Goal: Task Accomplishment & Management: Use online tool/utility

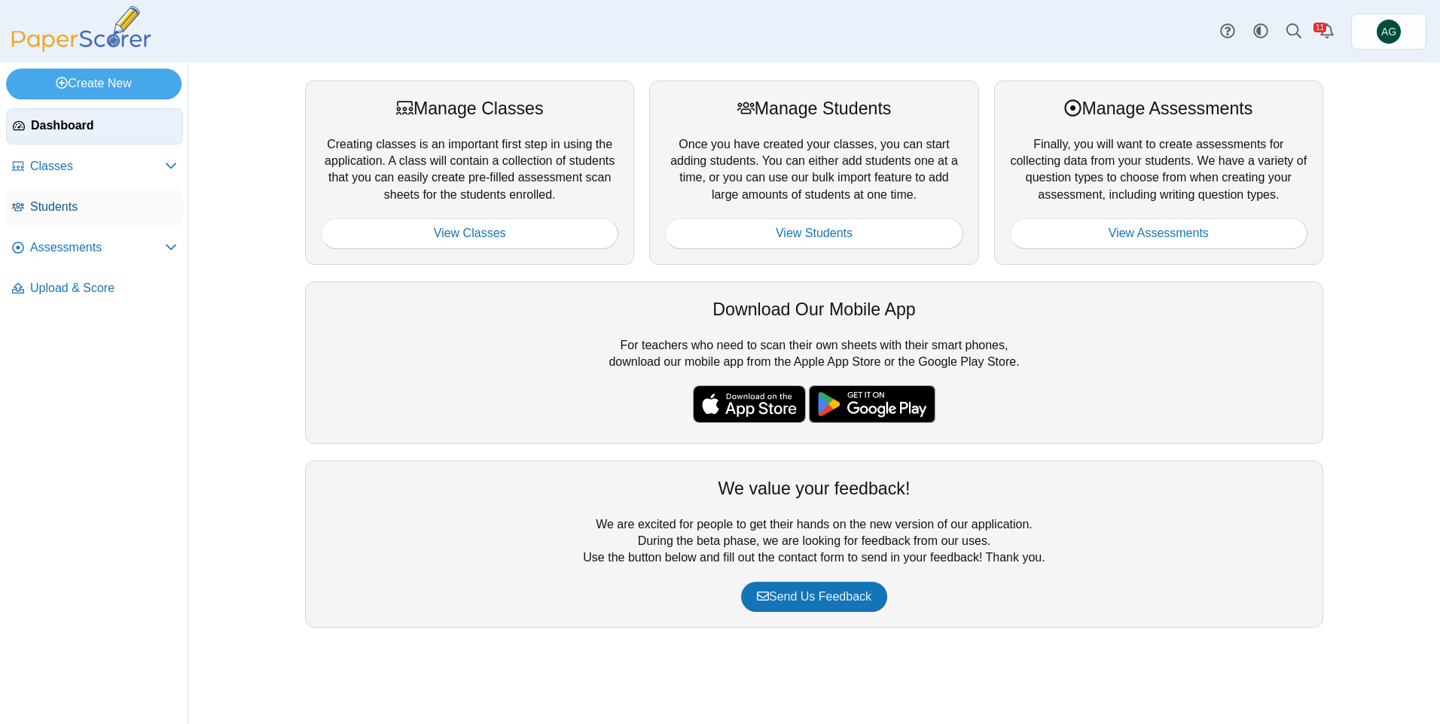
click at [85, 206] on span "Students" at bounding box center [103, 207] width 147 height 17
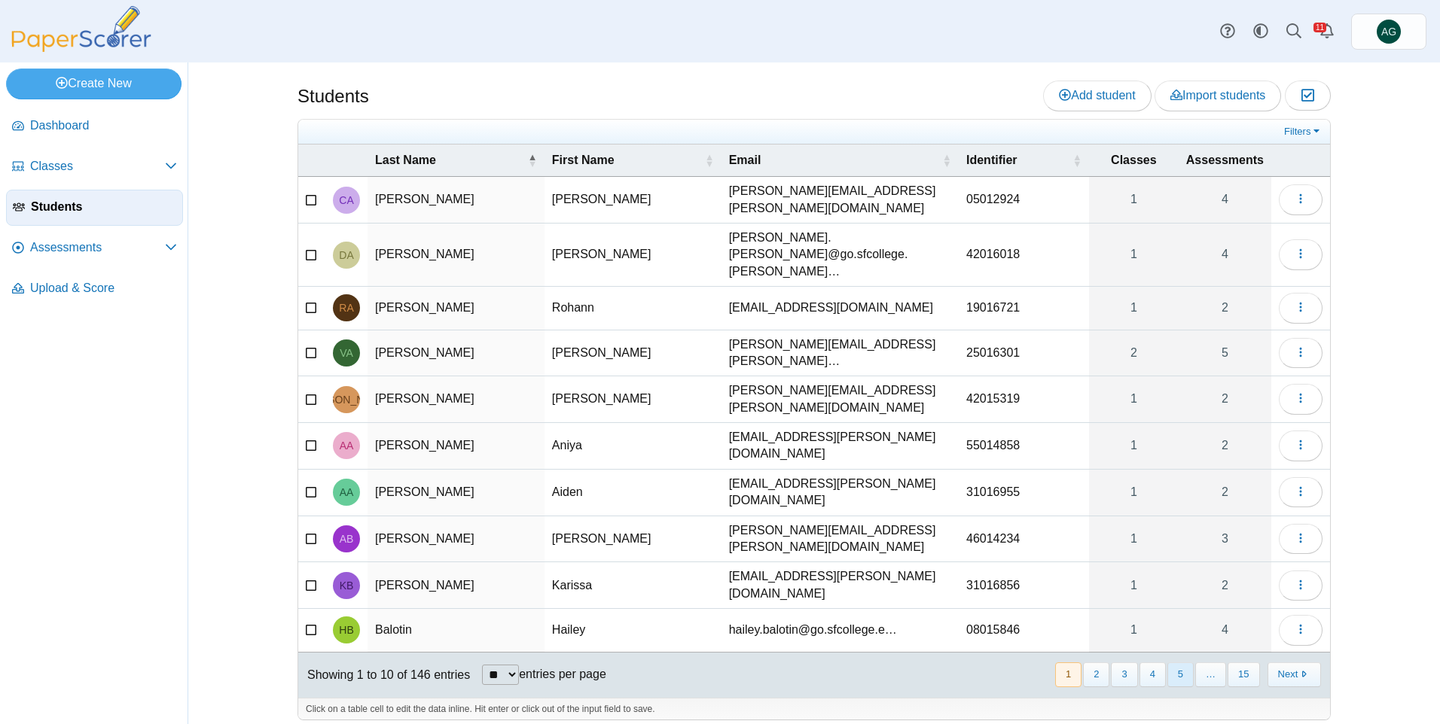
click at [1179, 663] on button "5" at bounding box center [1180, 675] width 26 height 25
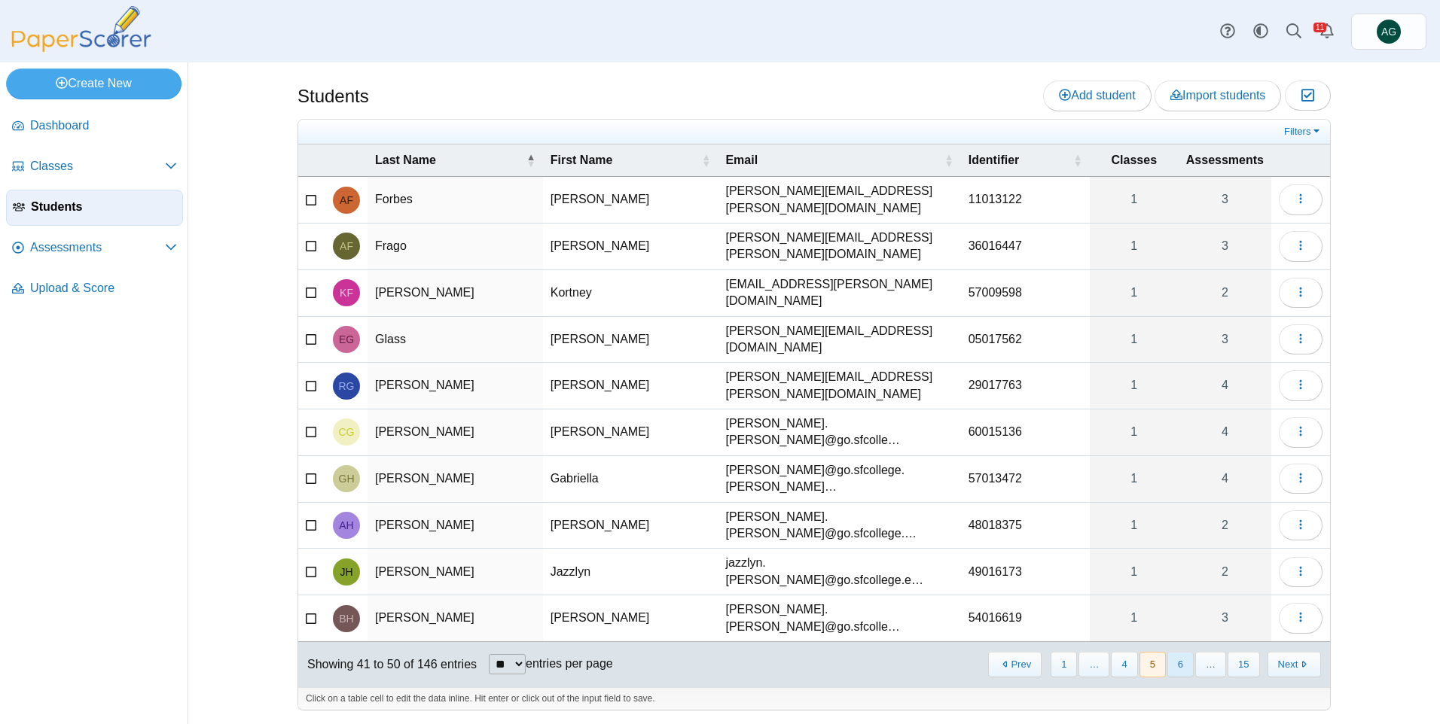
click at [1185, 652] on button "6" at bounding box center [1180, 664] width 26 height 25
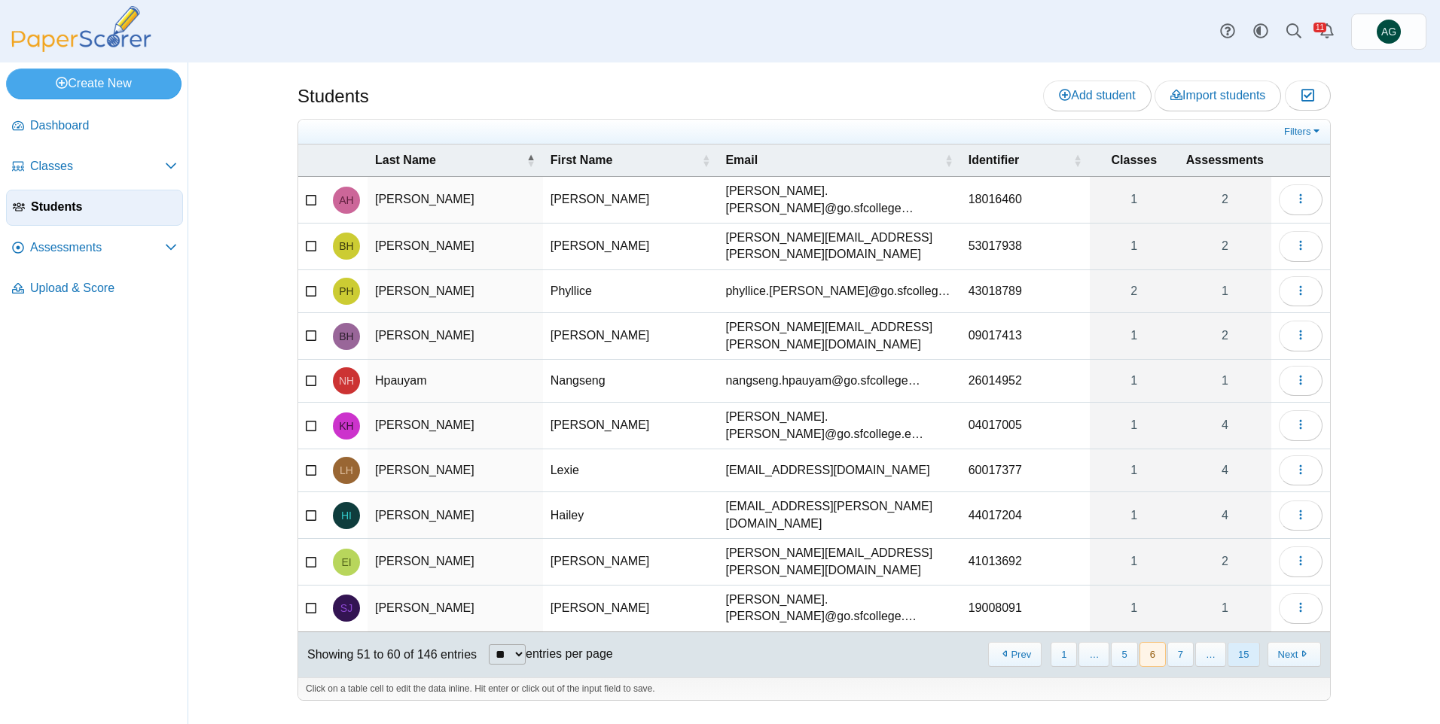
click at [1254, 642] on button "15" at bounding box center [1243, 654] width 32 height 25
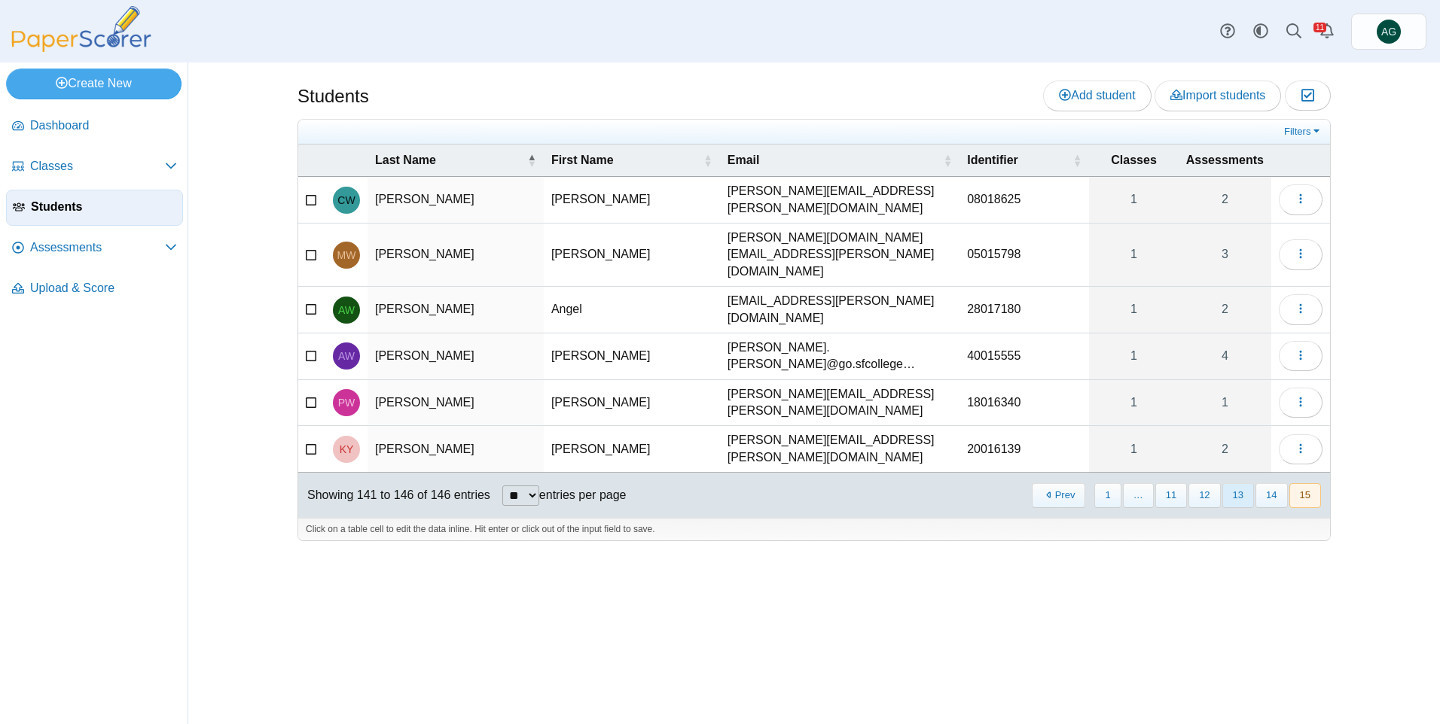
click at [1247, 483] on button "13" at bounding box center [1238, 495] width 32 height 25
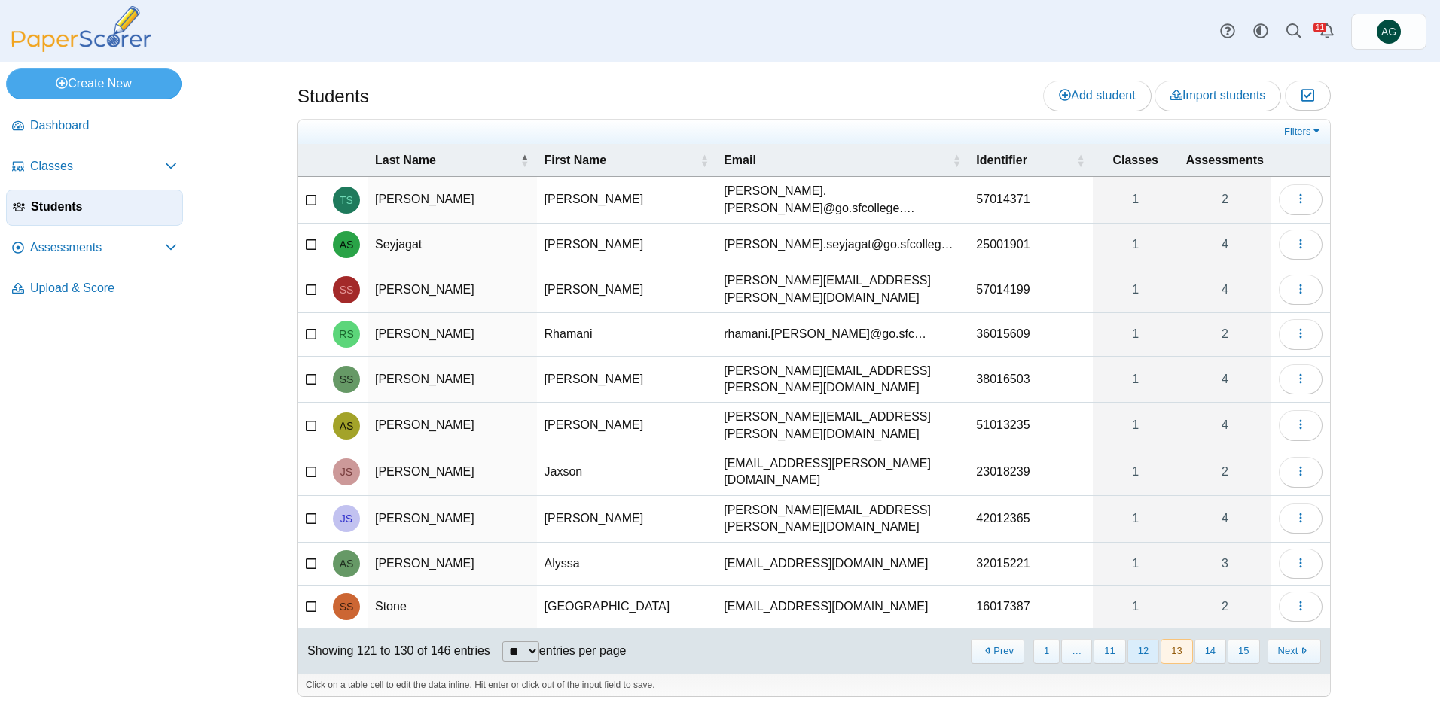
click at [1146, 639] on button "12" at bounding box center [1143, 651] width 32 height 25
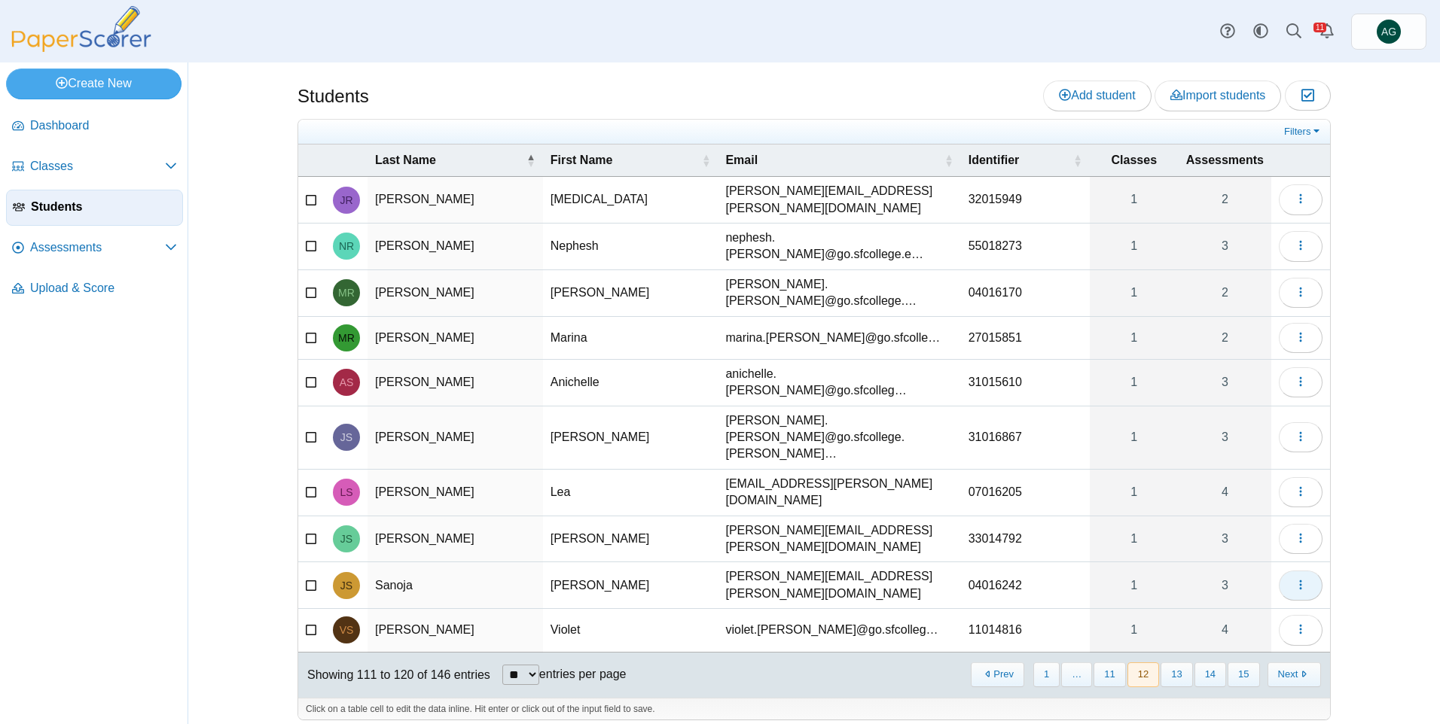
click at [1304, 579] on icon "button" at bounding box center [1300, 585] width 12 height 12
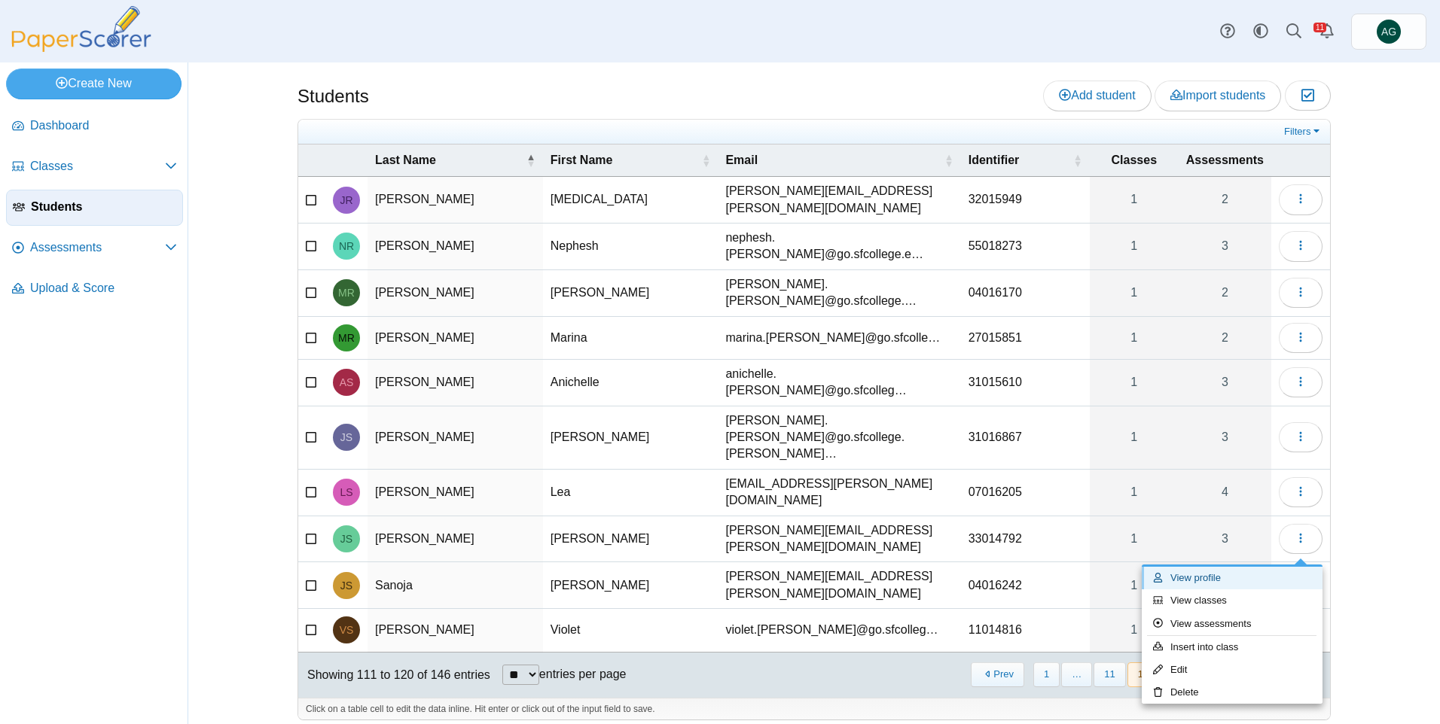
click at [1249, 583] on link "View profile" at bounding box center [1232, 578] width 181 height 23
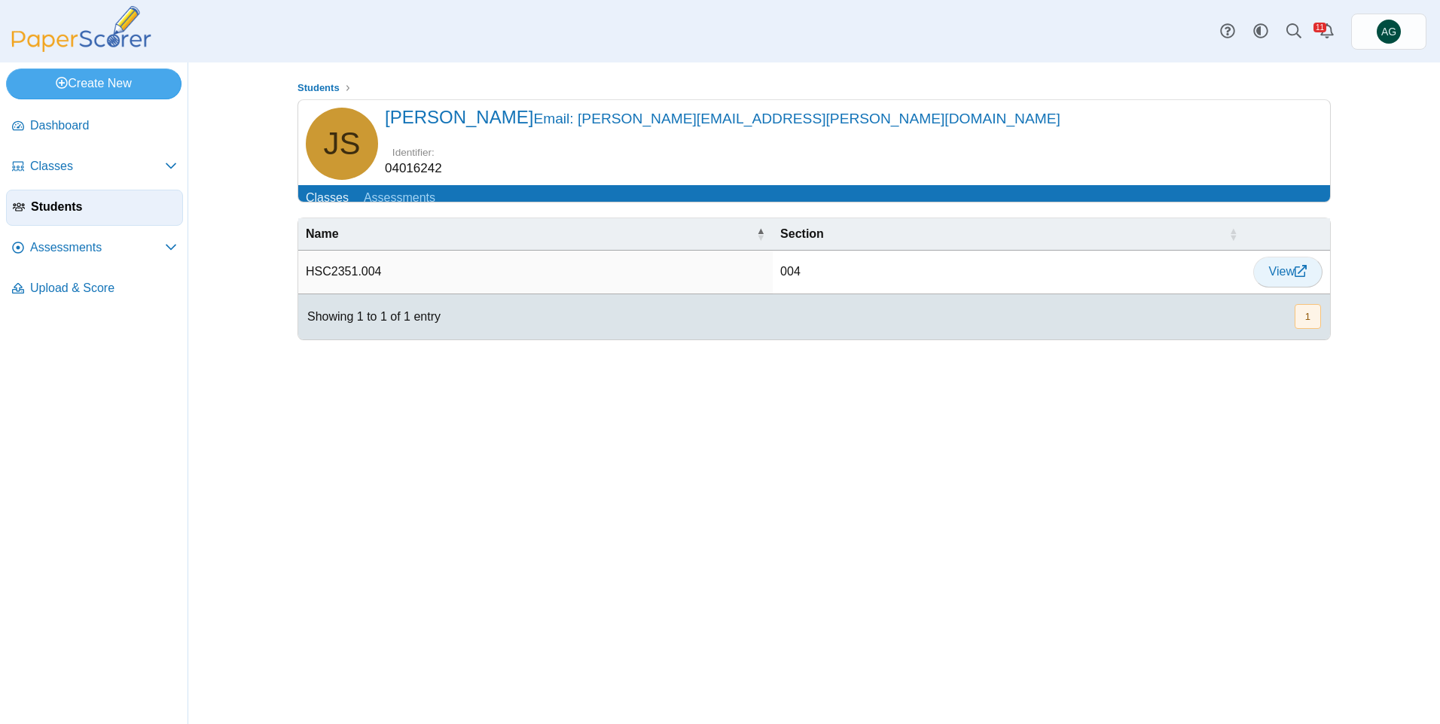
click at [1272, 278] on span "View" at bounding box center [1288, 271] width 38 height 13
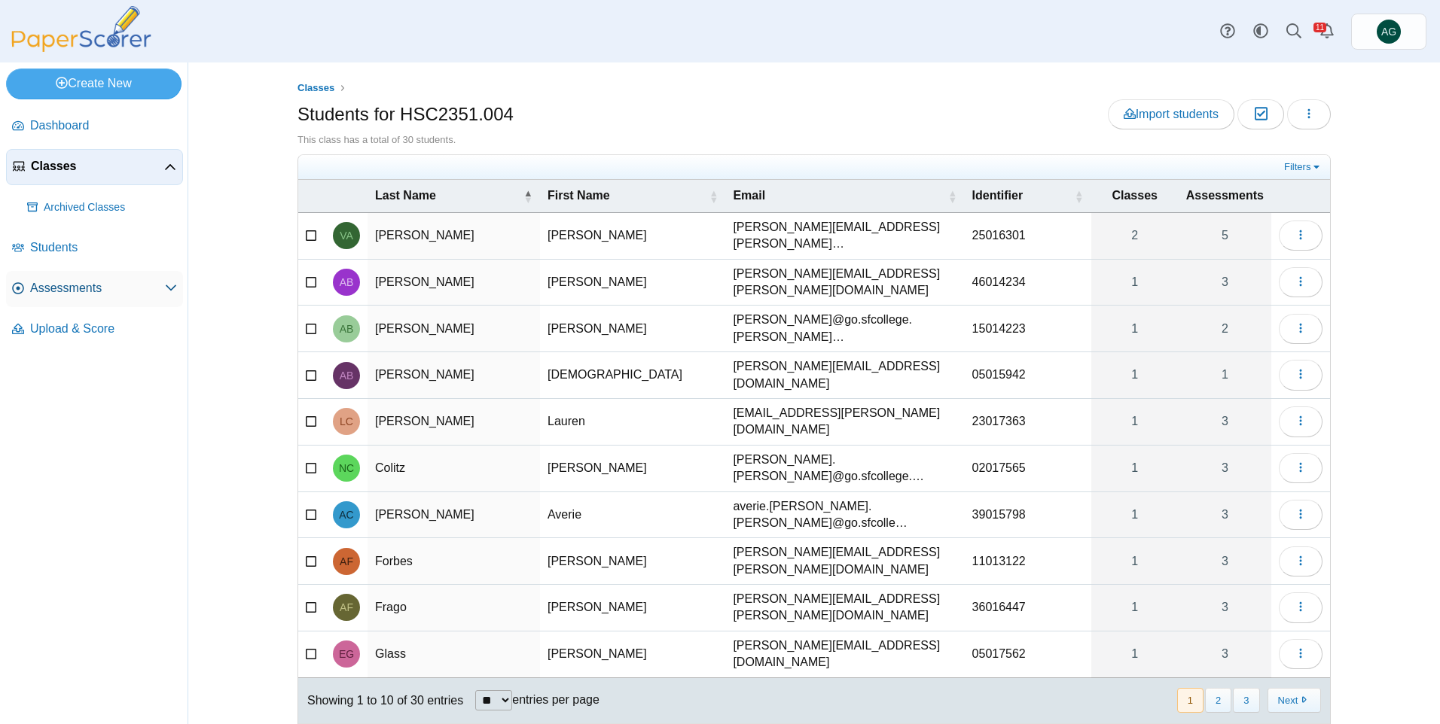
click at [87, 282] on span "Assessments" at bounding box center [97, 288] width 135 height 17
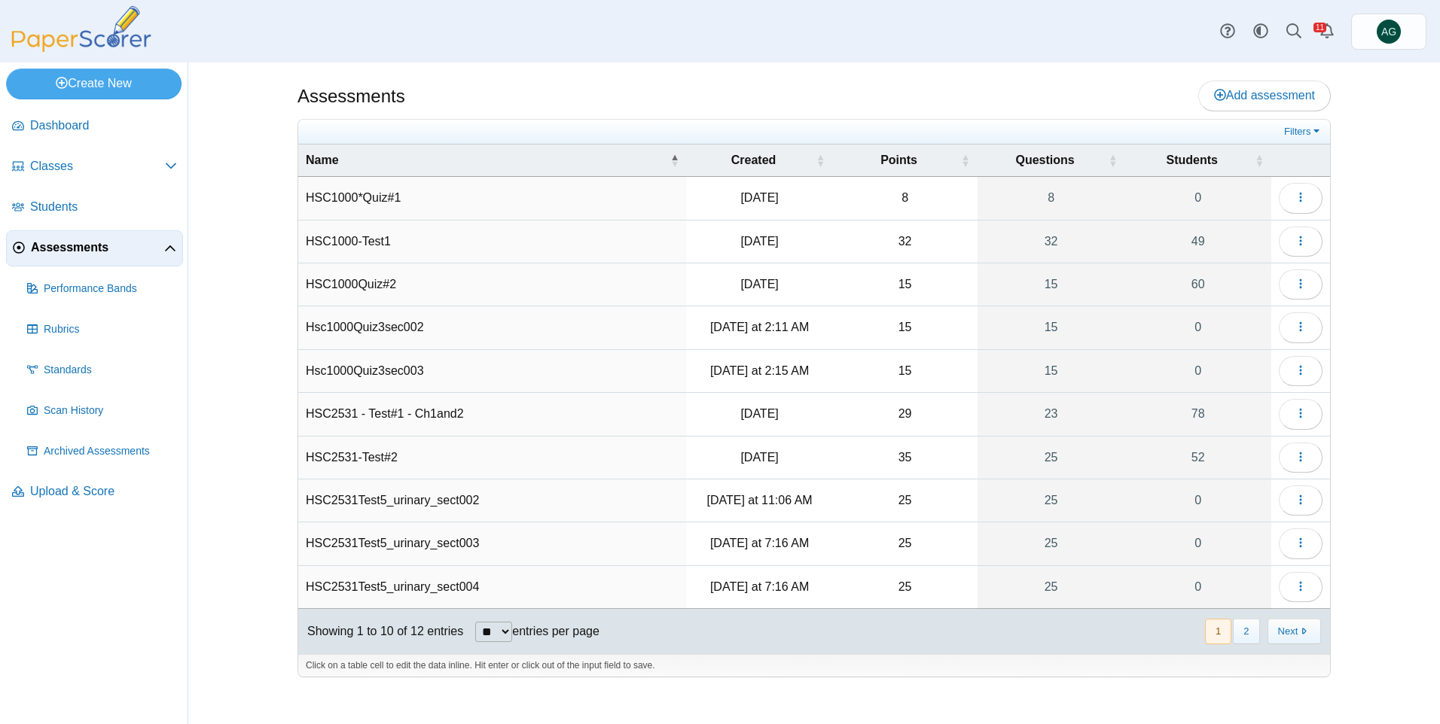
drag, startPoint x: 507, startPoint y: 633, endPoint x: 498, endPoint y: 645, distance: 15.7
click at [507, 633] on select "** ** ** ***" at bounding box center [493, 632] width 37 height 20
select select "**"
click at [475, 622] on select "** ** ** ***" at bounding box center [493, 632] width 37 height 20
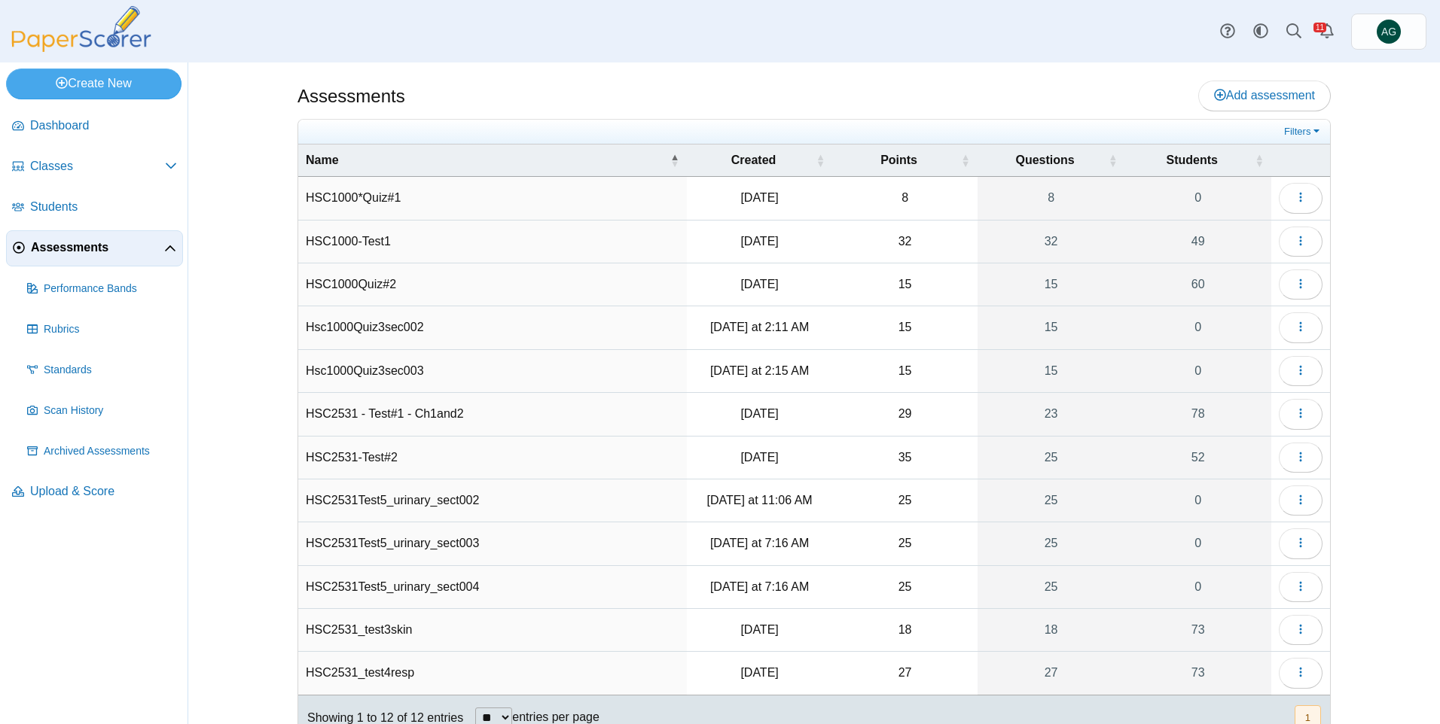
scroll to position [54, 0]
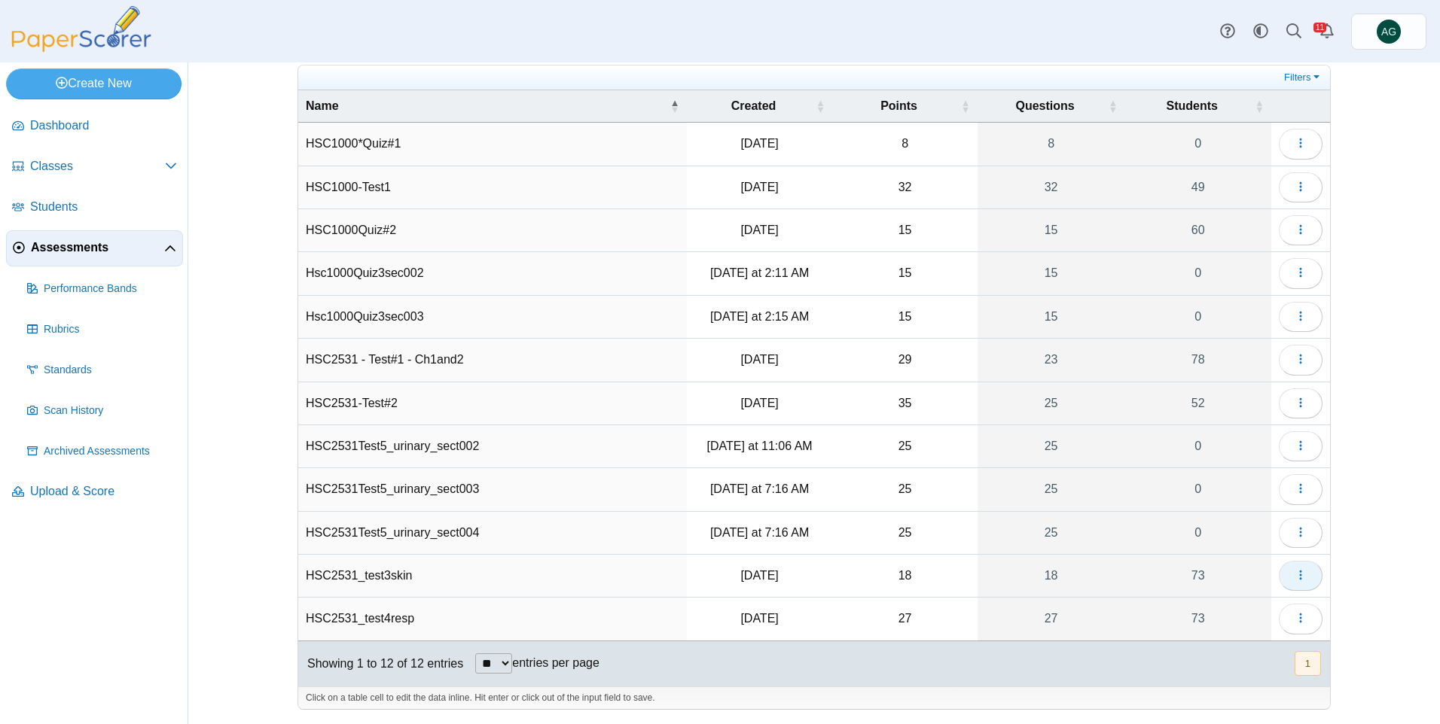
click at [1302, 570] on button "button" at bounding box center [1301, 576] width 44 height 30
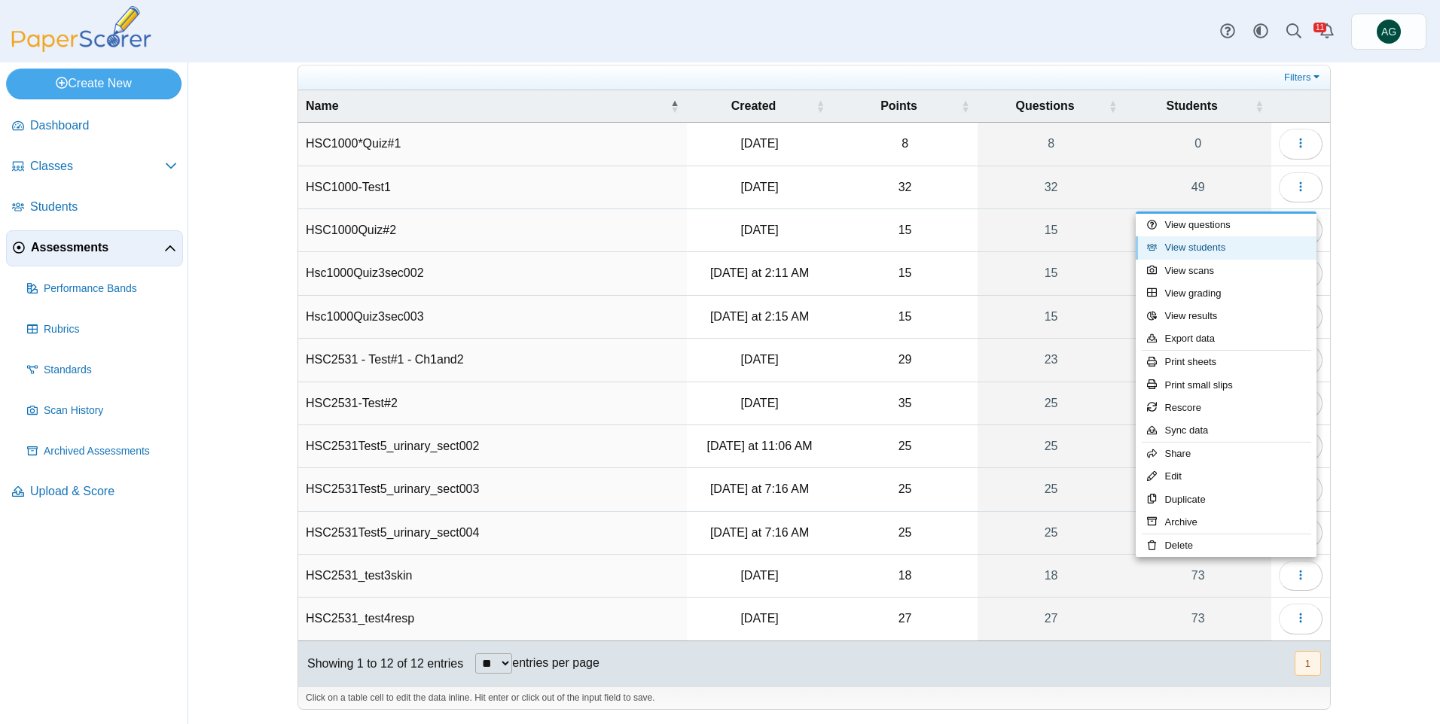
click at [1200, 245] on link "View students" at bounding box center [1226, 247] width 181 height 23
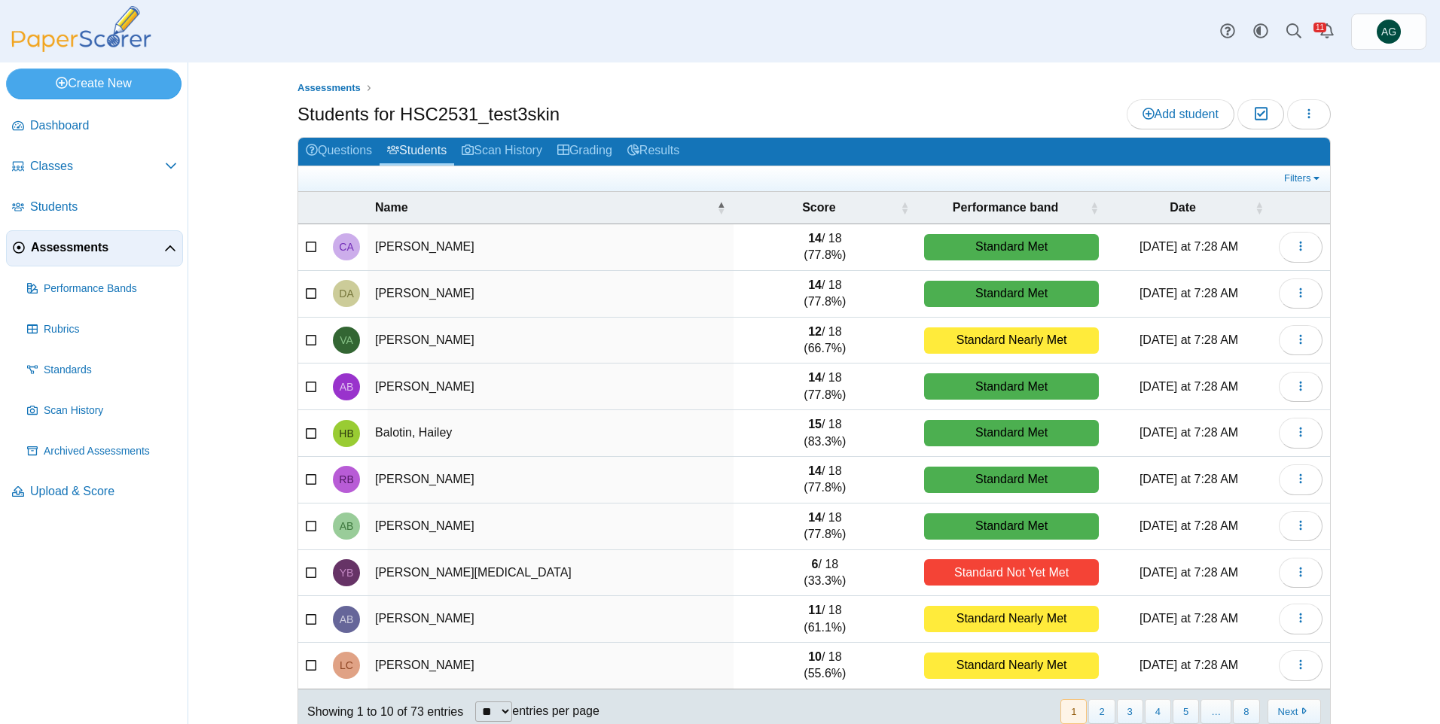
scroll to position [26, 0]
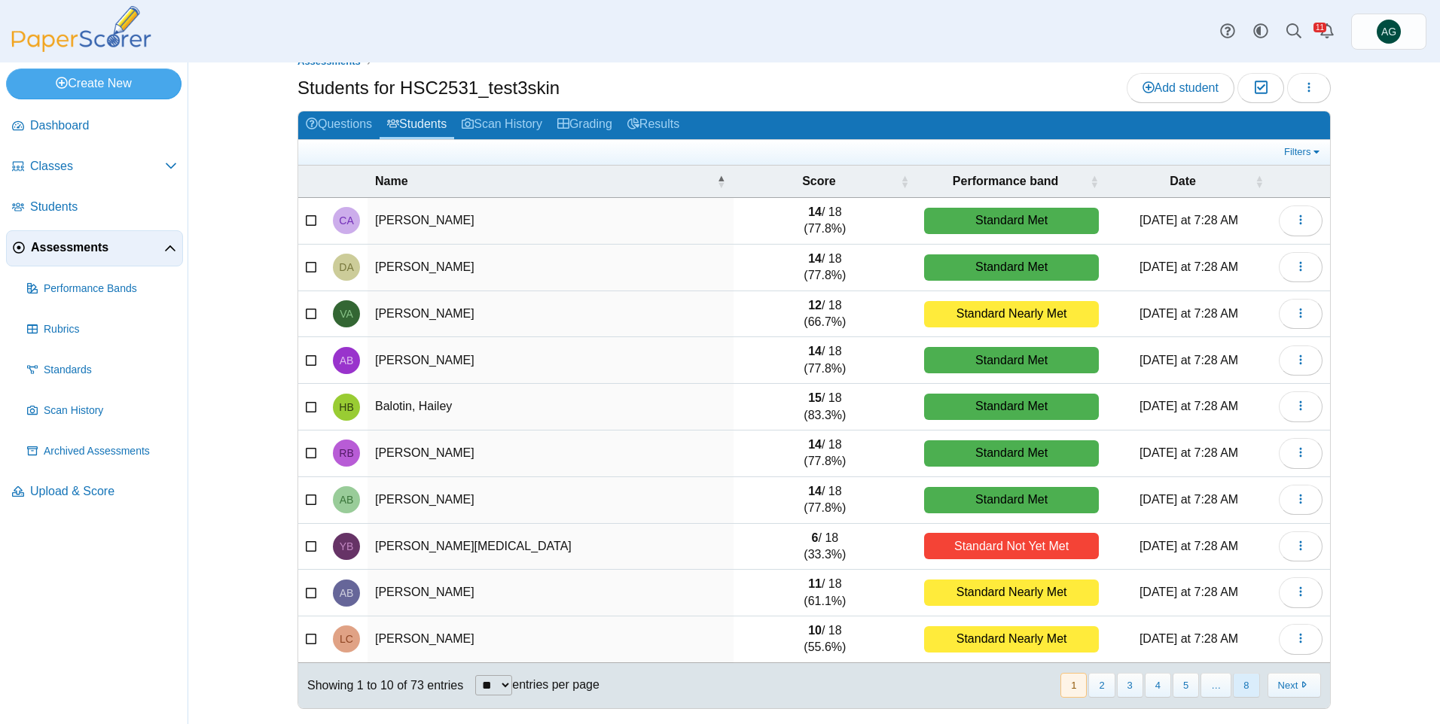
click at [1233, 682] on button "8" at bounding box center [1246, 685] width 26 height 25
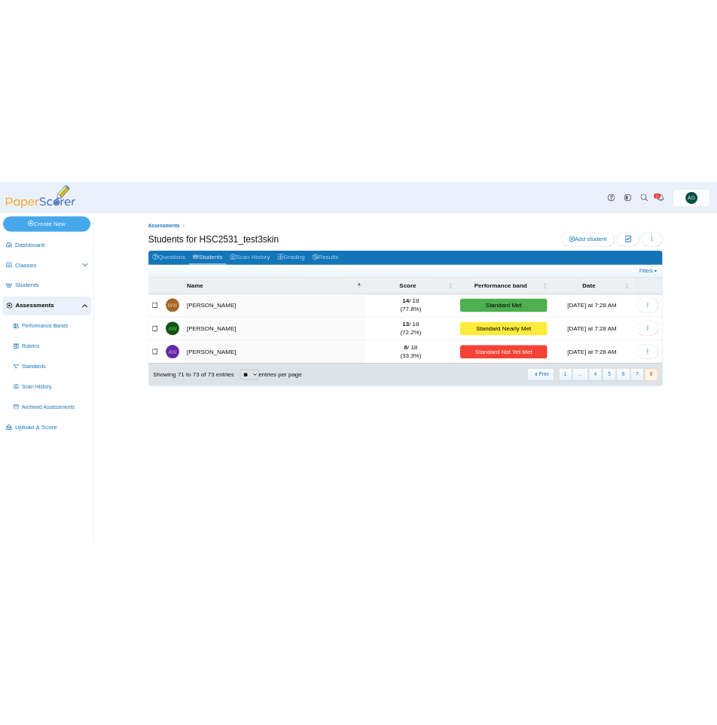
scroll to position [0, 0]
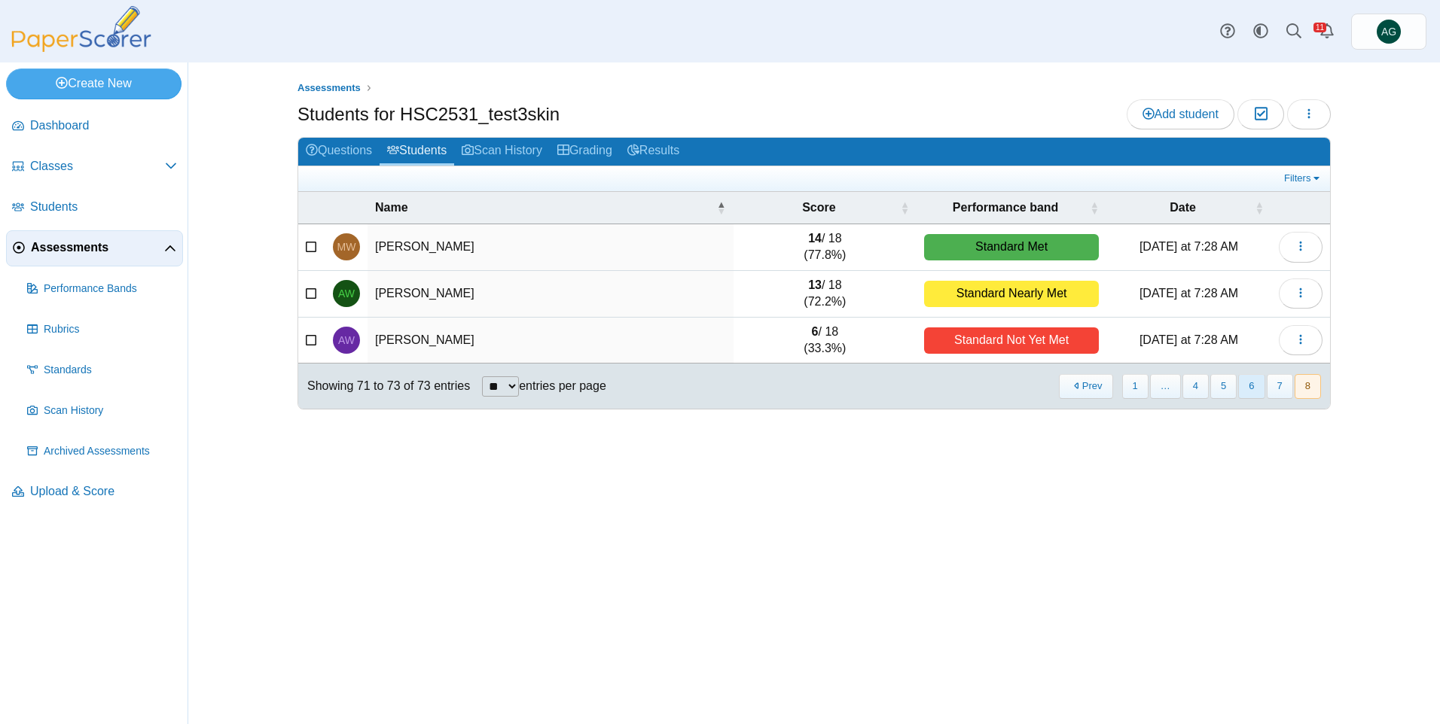
click at [1252, 386] on button "6" at bounding box center [1251, 386] width 26 height 25
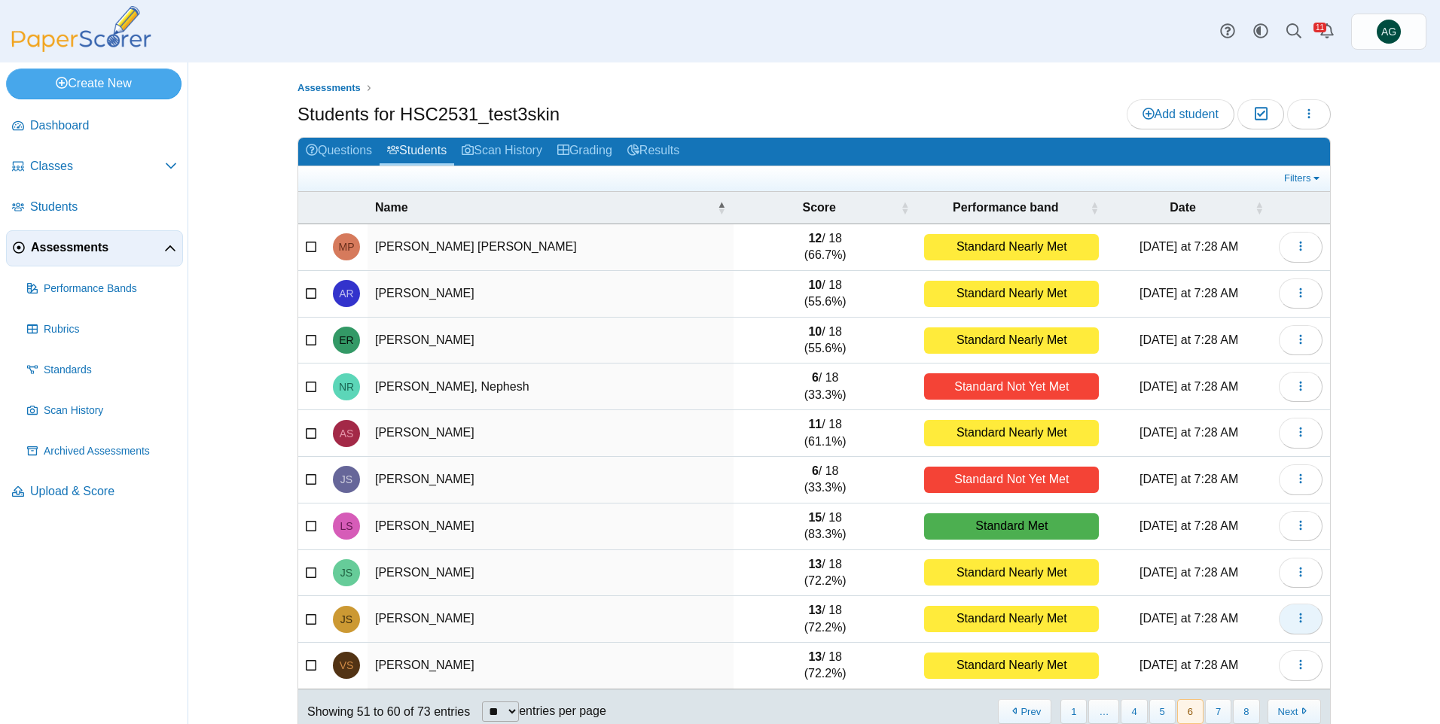
click at [1307, 617] on button "button" at bounding box center [1301, 619] width 44 height 30
click at [1191, 675] on link "View scanned test" at bounding box center [1226, 677] width 181 height 23
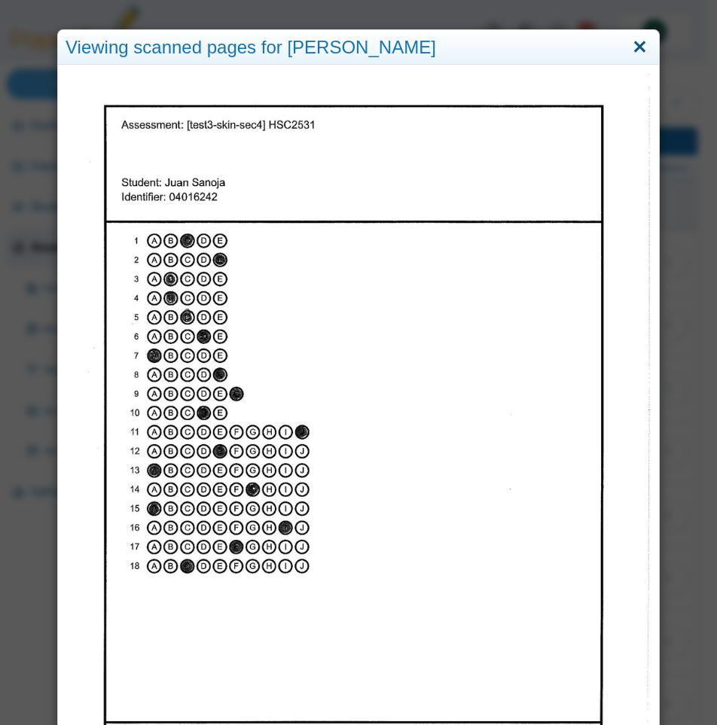
click at [638, 43] on link "Close" at bounding box center [639, 48] width 23 height 26
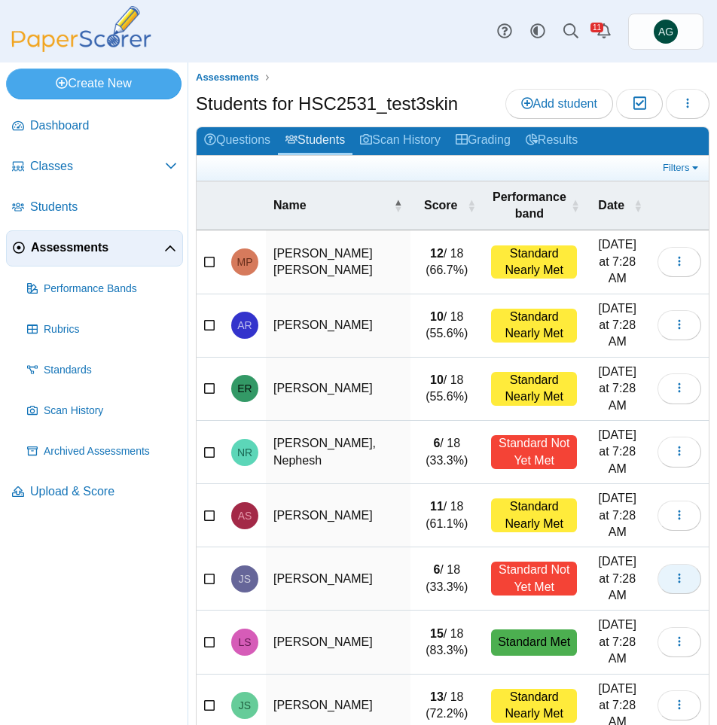
click at [660, 564] on button "button" at bounding box center [679, 579] width 44 height 30
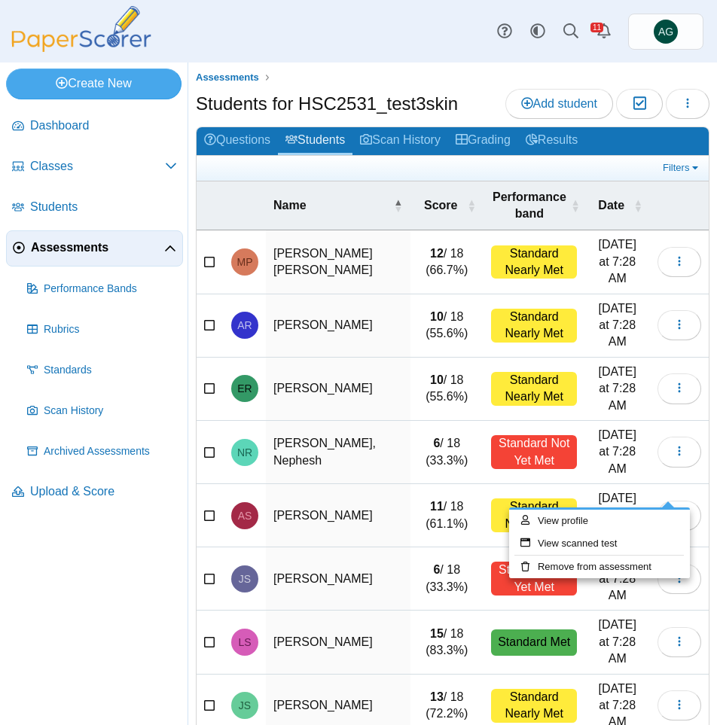
click at [311, 547] on td "[PERSON_NAME]" at bounding box center [338, 578] width 145 height 63
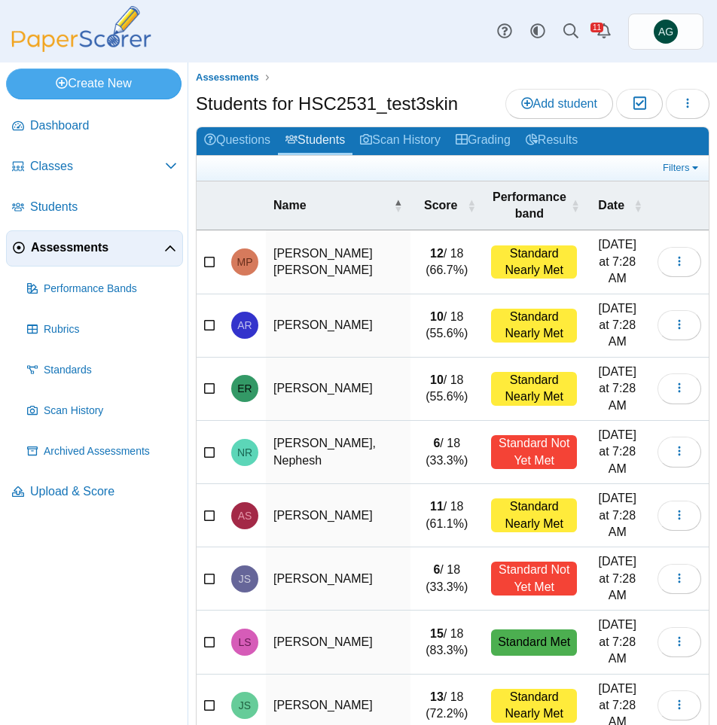
click at [218, 547] on td at bounding box center [210, 578] width 27 height 63
click at [206, 572] on icon at bounding box center [210, 577] width 12 height 11
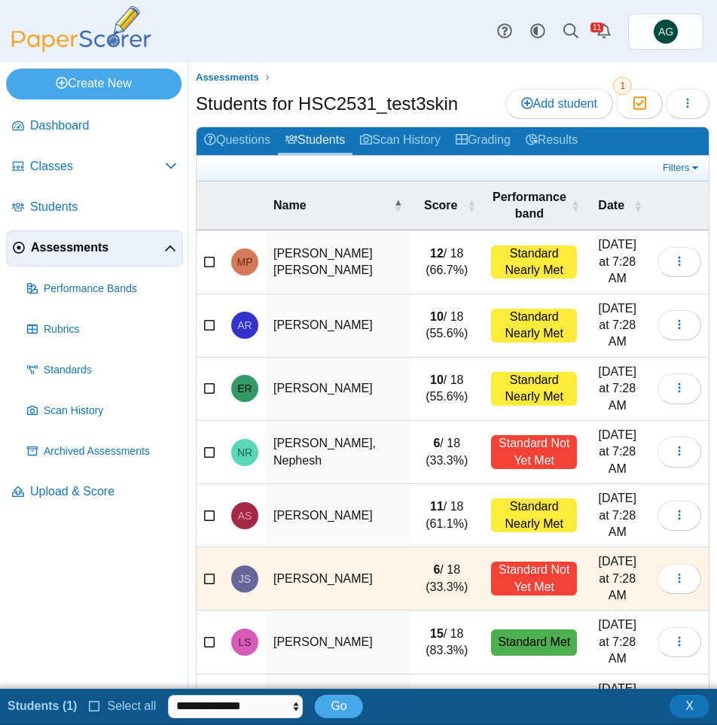
scroll to position [75, 0]
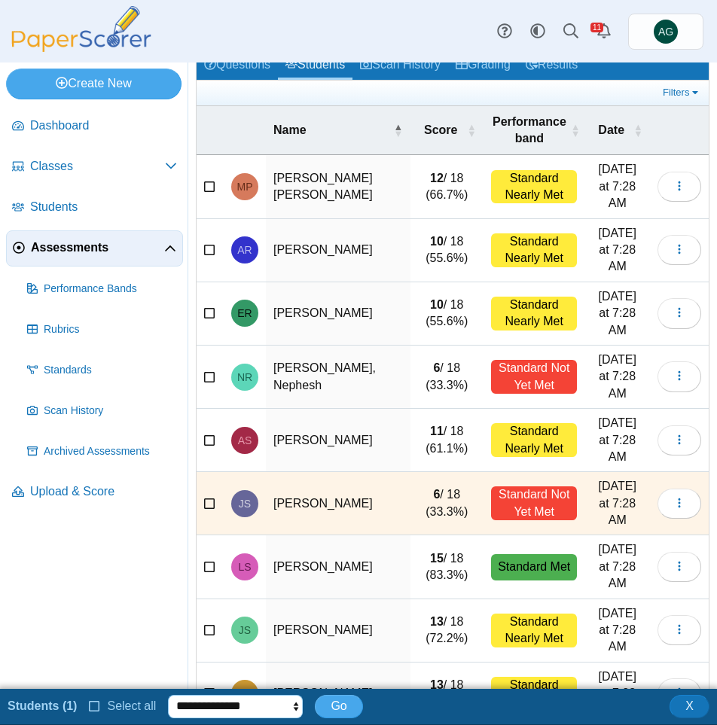
click at [291, 703] on select "**********" at bounding box center [235, 706] width 135 height 23
click at [333, 704] on span "Go" at bounding box center [339, 706] width 16 height 13
click at [334, 704] on span "Go" at bounding box center [339, 706] width 16 height 13
click at [345, 710] on button "Go" at bounding box center [338, 706] width 47 height 23
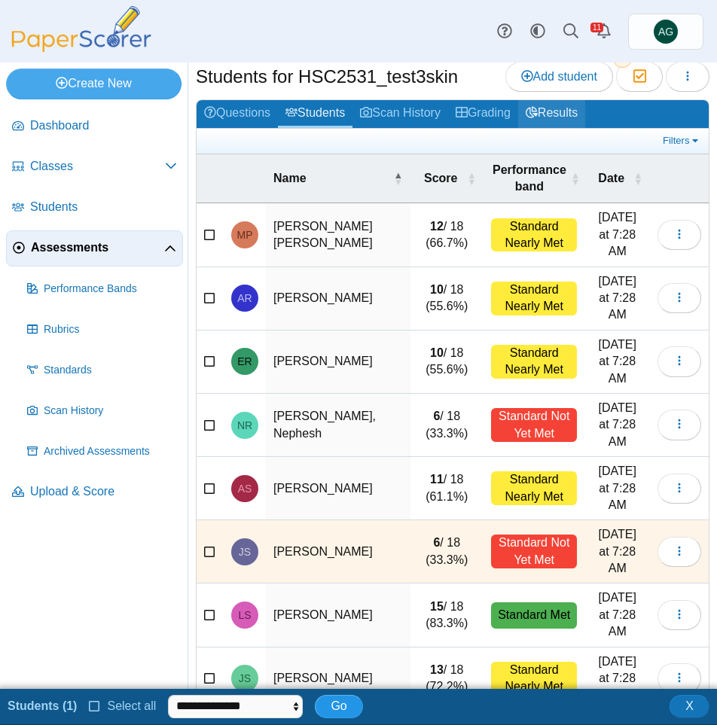
scroll to position [0, 0]
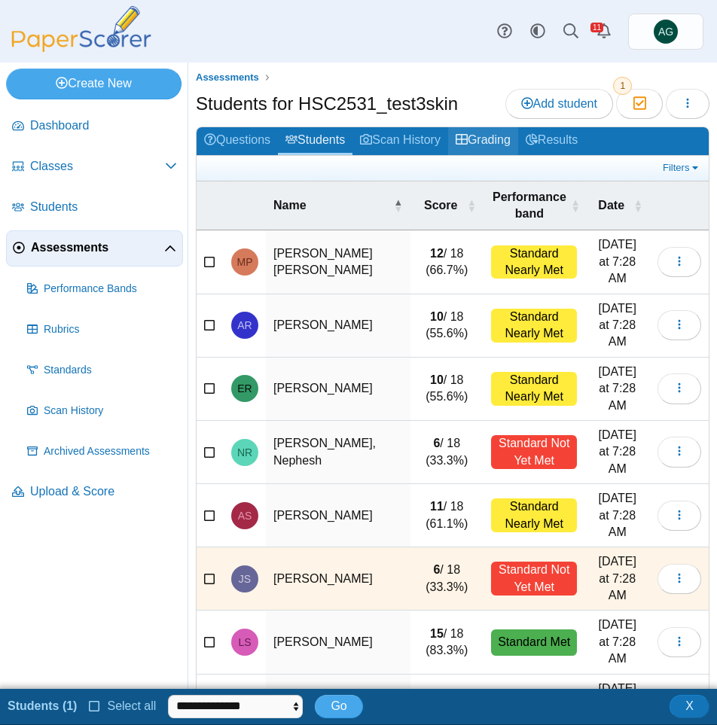
click at [514, 149] on link "Grading" at bounding box center [483, 141] width 70 height 28
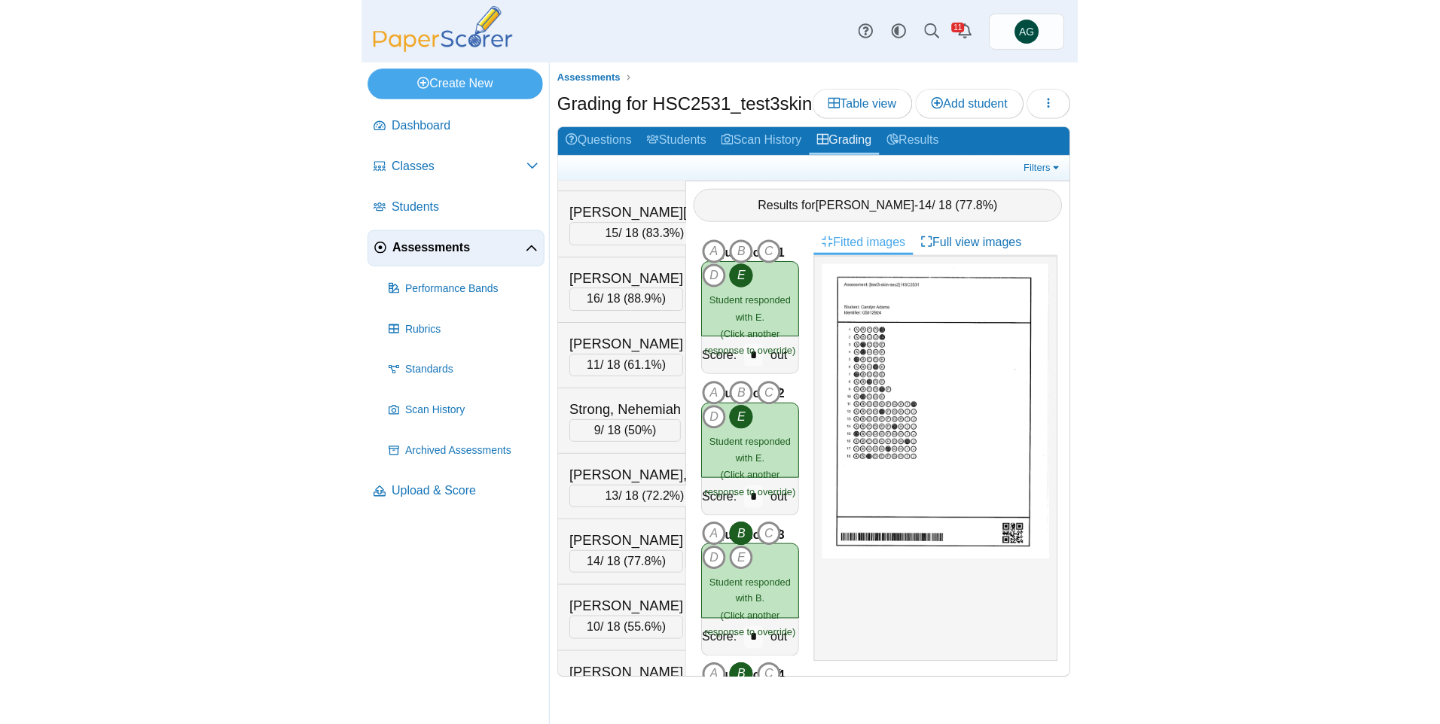
scroll to position [4200, 0]
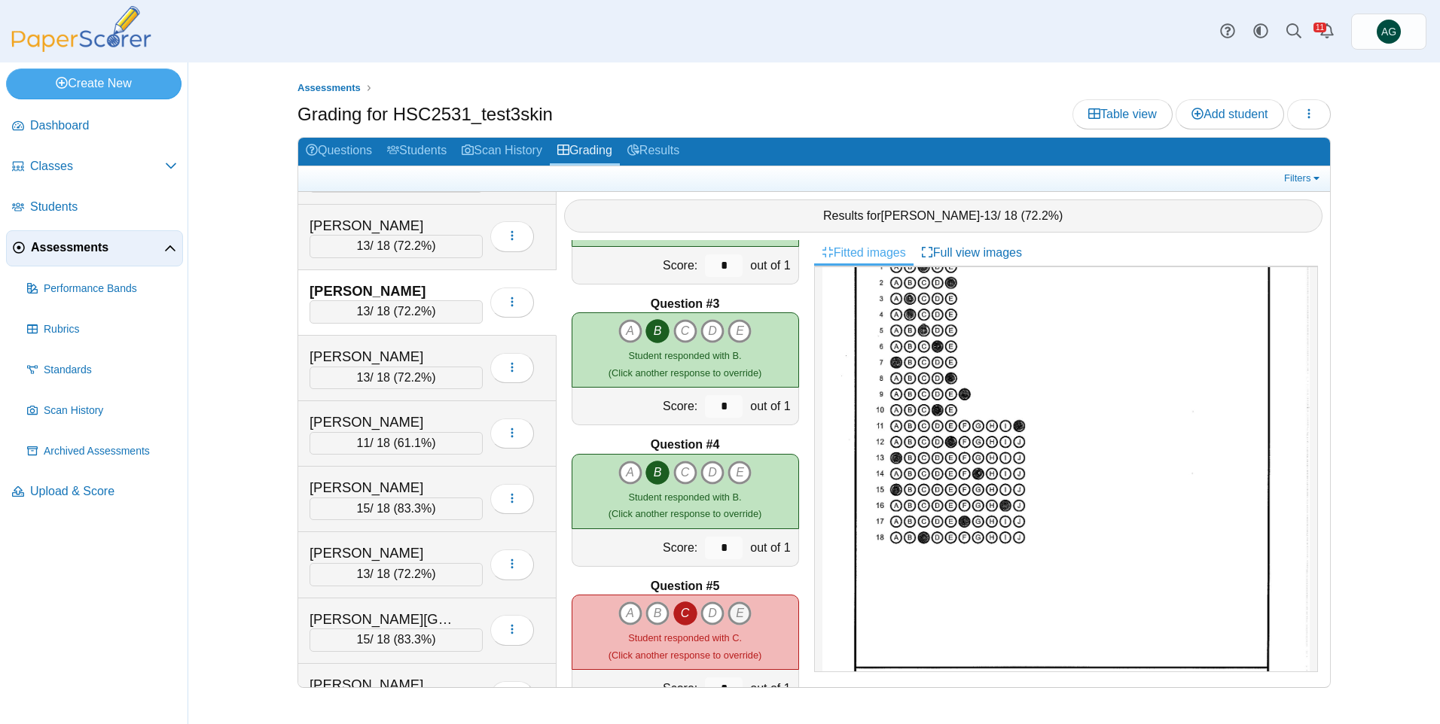
scroll to position [240, 0]
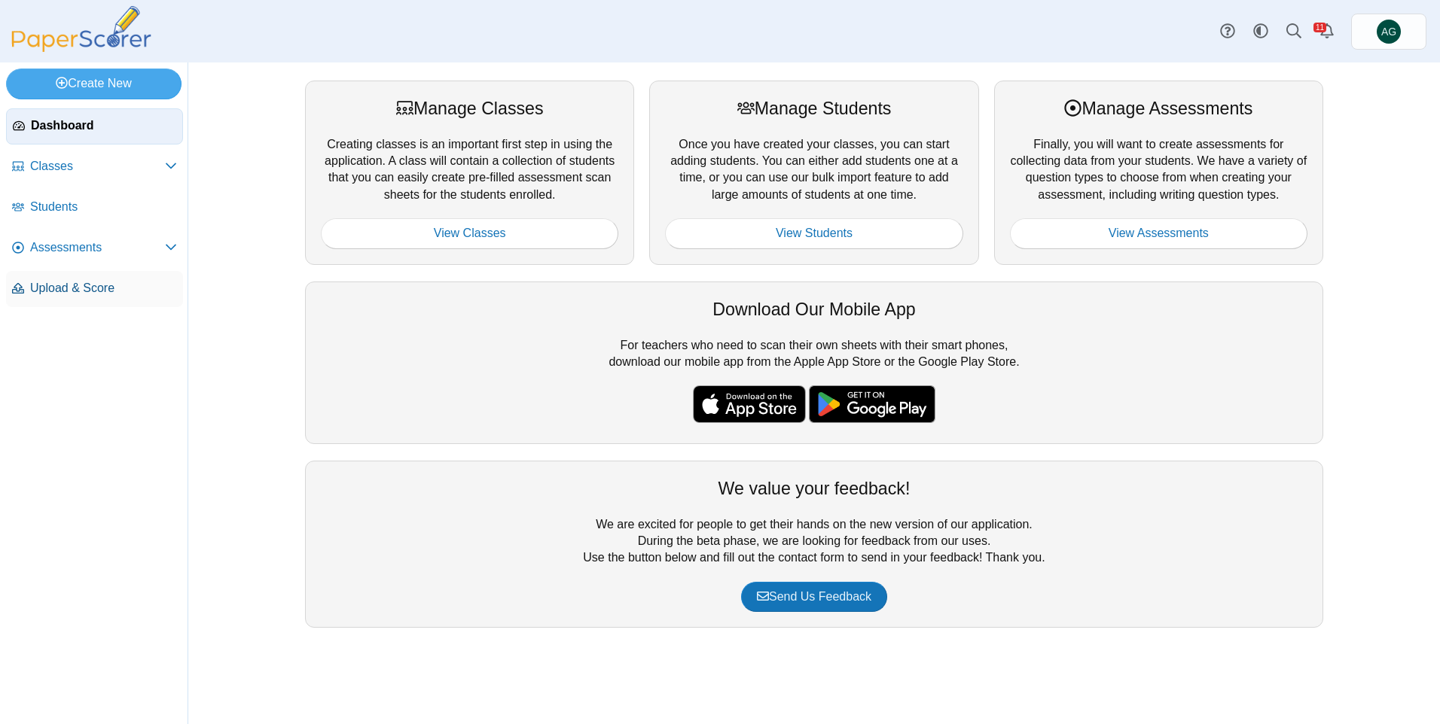
click at [94, 302] on link "Upload & Score" at bounding box center [94, 289] width 177 height 36
